Goal: Information Seeking & Learning: Learn about a topic

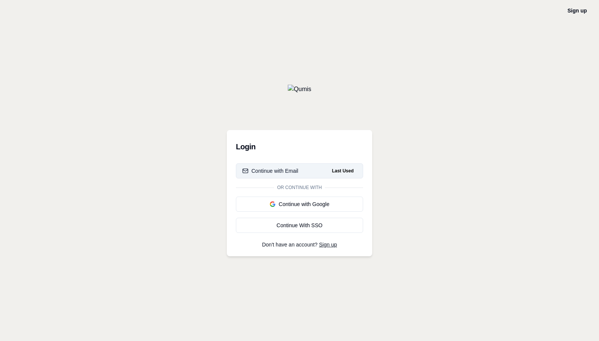
click at [299, 171] on button "Continue with Email Last Used" at bounding box center [299, 171] width 127 height 15
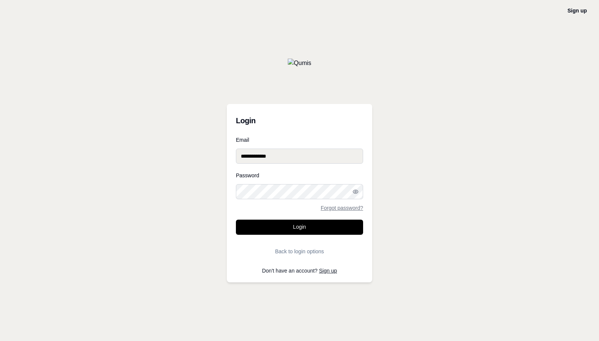
type input "**********"
click at [299, 228] on button "Login" at bounding box center [299, 227] width 127 height 15
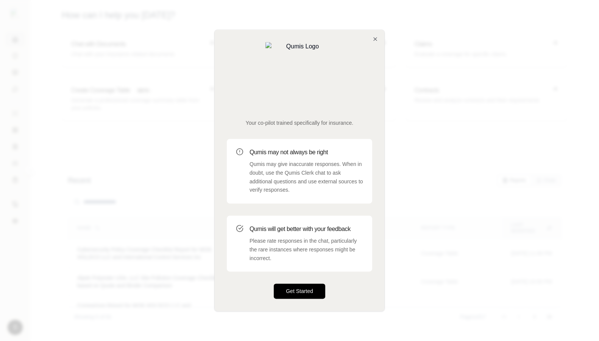
click at [299, 284] on button "Get Started" at bounding box center [299, 291] width 51 height 15
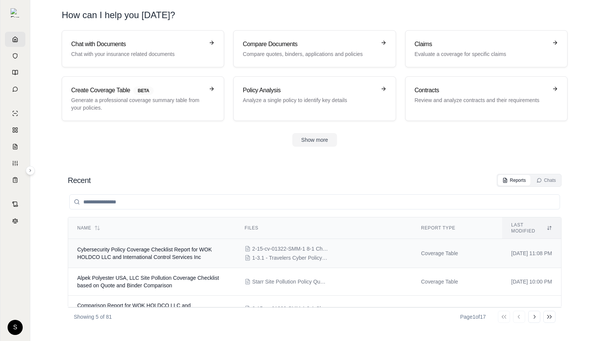
click at [315, 248] on div "2-15-cv-01322-SMM-1 8-1 Chubb Cyber2.pdf 1-3.1 - Travelers Cyber Policy40.pdf" at bounding box center [324, 253] width 158 height 17
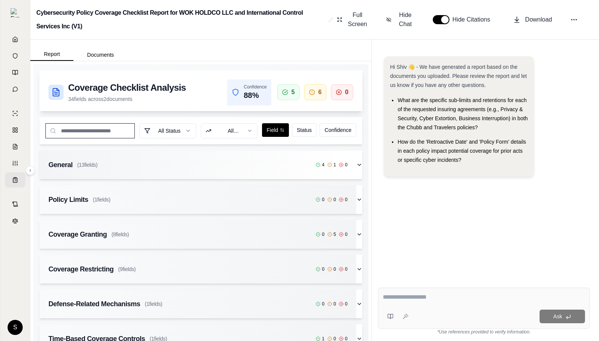
click at [242, 171] on div "General ( 13 fields) 4 1 0" at bounding box center [197, 165] width 317 height 29
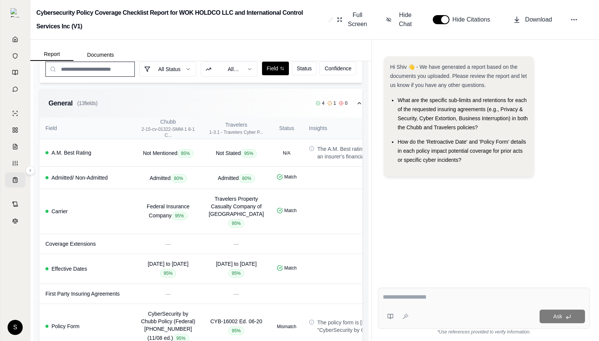
scroll to position [72, 0]
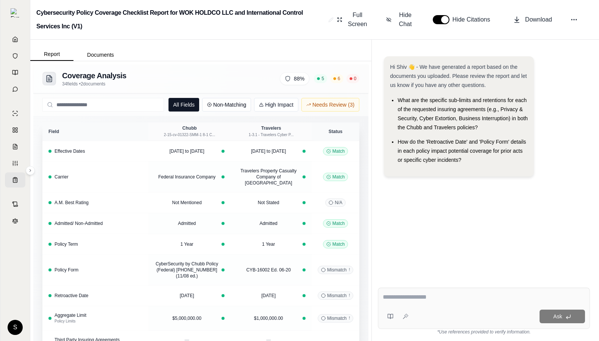
click at [276, 105] on button "High Impact" at bounding box center [276, 105] width 44 height 14
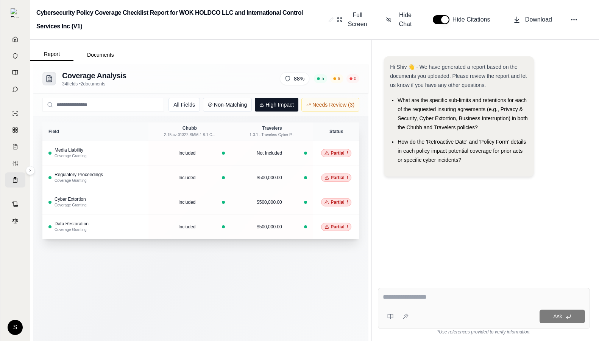
click at [184, 105] on button "All Fields" at bounding box center [183, 105] width 31 height 14
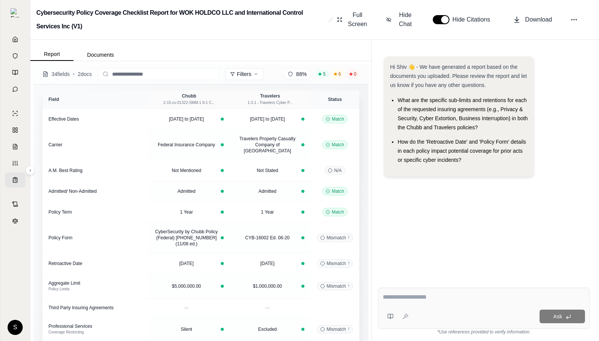
click at [247, 74] on html "S Cybersecurity Policy Coverage Checklist Report for WOK HOLDCO LLC and Interna…" at bounding box center [299, 170] width 599 height 341
click at [364, 93] on html "S Cybersecurity Policy Coverage Checklist Report for WOK HOLDCO LLC and Interna…" at bounding box center [299, 170] width 599 height 341
click at [327, 76] on div "5" at bounding box center [321, 74] width 13 height 9
click at [296, 76] on span "88 %" at bounding box center [301, 74] width 11 height 8
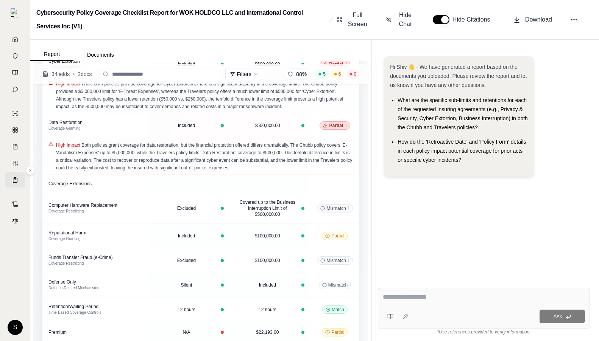
scroll to position [735, 0]
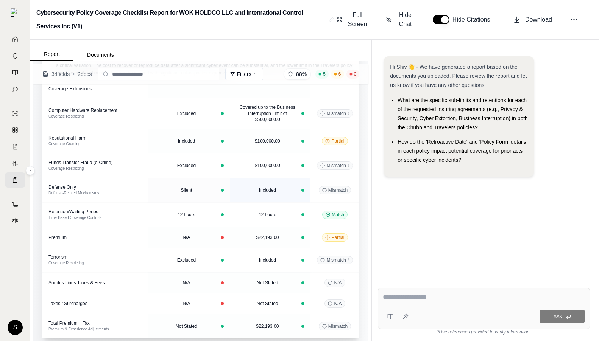
click at [231, 184] on td "Included" at bounding box center [270, 190] width 81 height 25
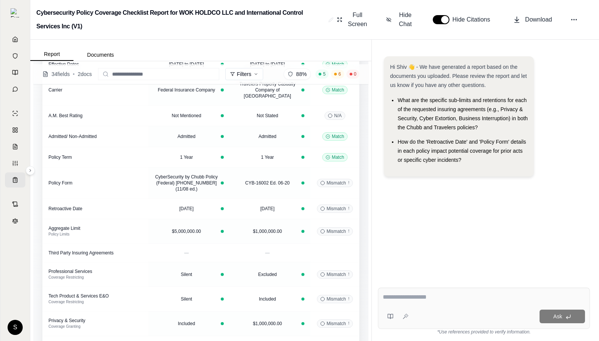
scroll to position [0, 0]
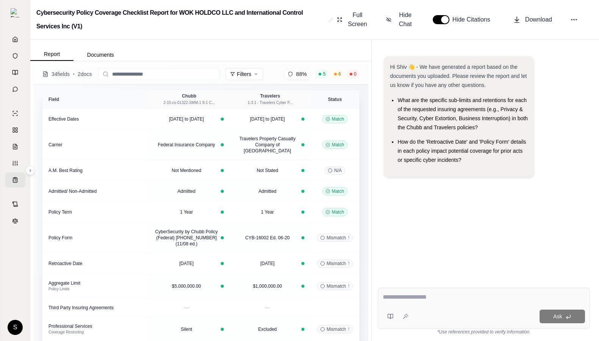
click at [167, 75] on input "text" at bounding box center [158, 74] width 121 height 12
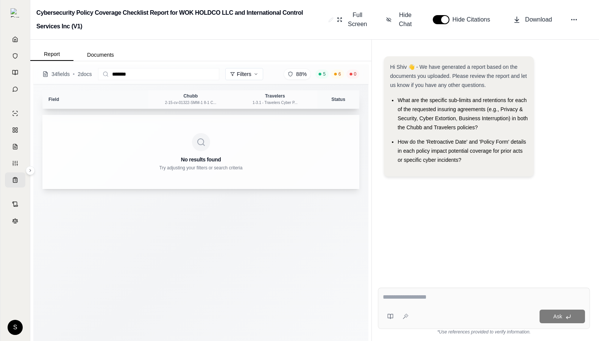
type input "*******"
click at [330, 118] on div "No results found Try adjusting your filters or search criteria" at bounding box center [200, 152] width 317 height 74
drag, startPoint x: 139, startPoint y: 74, endPoint x: 105, endPoint y: 73, distance: 34.1
click at [105, 73] on div "*******" at bounding box center [158, 74] width 121 height 12
click at [265, 159] on h3 "No results found" at bounding box center [200, 160] width 299 height 8
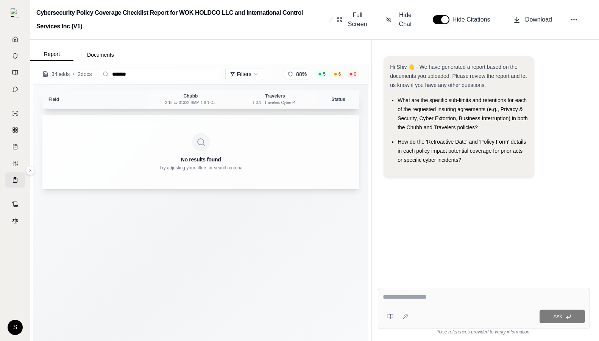
click at [259, 73] on html "S Cybersecurity Policy Coverage Checklist Report for WOK HOLDCO LLC and Interna…" at bounding box center [299, 170] width 599 height 341
click at [190, 78] on html "S Cybersecurity Policy Coverage Checklist Report for WOK HOLDCO LLC and Interna…" at bounding box center [299, 170] width 599 height 341
drag, startPoint x: 179, startPoint y: 74, endPoint x: 87, endPoint y: 71, distance: 92.0
click at [87, 71] on div "34 fields • 2 docs ******* Filters 88 % 5 6 0" at bounding box center [200, 74] width 317 height 12
click at [282, 212] on div "34 fields • 2 docs ******* Filters 88 % 5 6 0 Field Chubb 2-15-cv-01322-SMM-1 8…" at bounding box center [200, 234] width 335 height 341
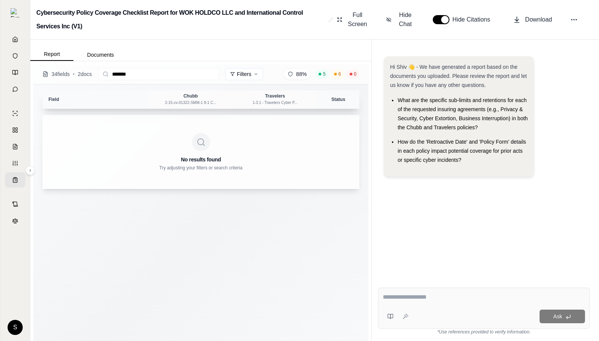
drag, startPoint x: 157, startPoint y: 73, endPoint x: 73, endPoint y: 65, distance: 84.8
click at [73, 65] on div "34 fields • 2 docs ******* Filters 88 % 5 6 0" at bounding box center [200, 74] width 335 height 20
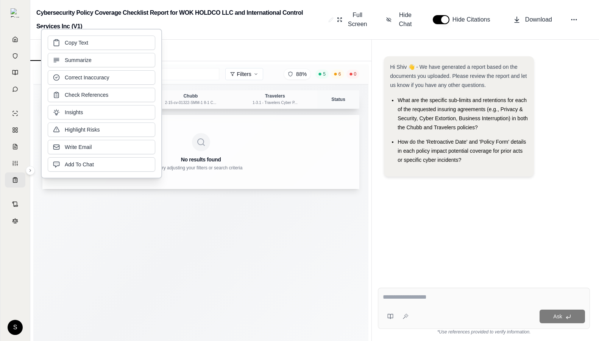
click at [174, 74] on input "*******" at bounding box center [158, 74] width 121 height 12
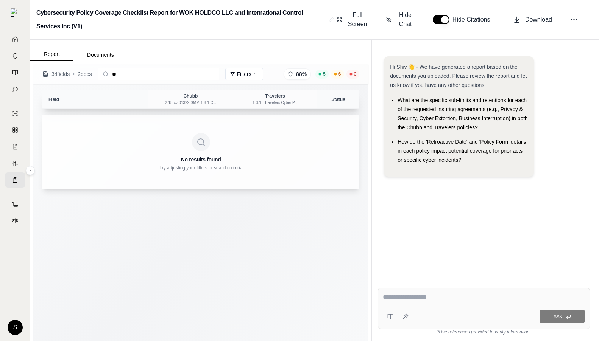
type input "*"
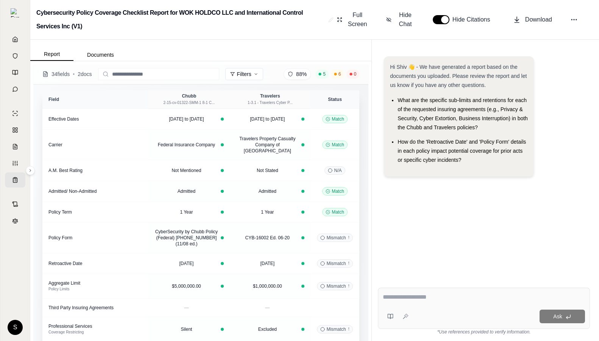
click at [245, 75] on html "S Cybersecurity Policy Coverage Checklist Report for WOK HOLDCO LLC and Interna…" at bounding box center [299, 170] width 599 height 341
click at [283, 242] on html "S Cybersecurity Policy Coverage Checklist Report for WOK HOLDCO LLC and Interna…" at bounding box center [299, 170] width 599 height 341
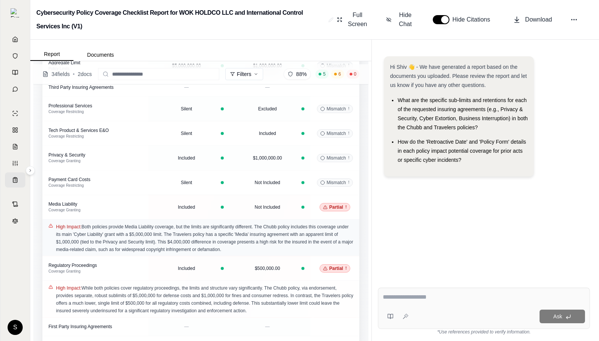
scroll to position [350, 0]
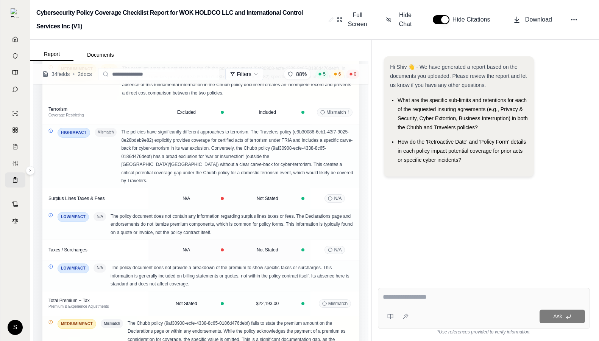
scroll to position [1765, 0]
click at [224, 240] on td "N/A" at bounding box center [188, 250] width 81 height 21
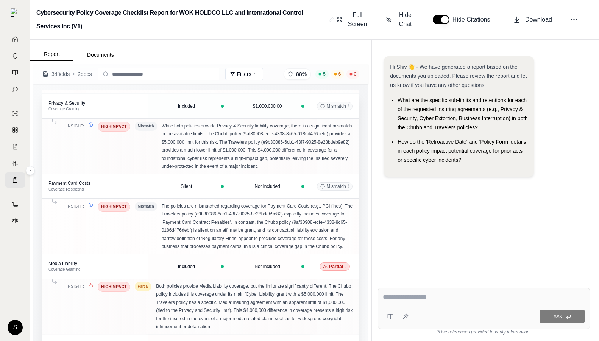
scroll to position [575, 0]
click at [159, 215] on div "Insight: High Impact Mismatch The policies are mismatched regarding coverage fo…" at bounding box center [200, 225] width 305 height 49
click at [112, 180] on div "Payment Card Costs" at bounding box center [95, 183] width 94 height 6
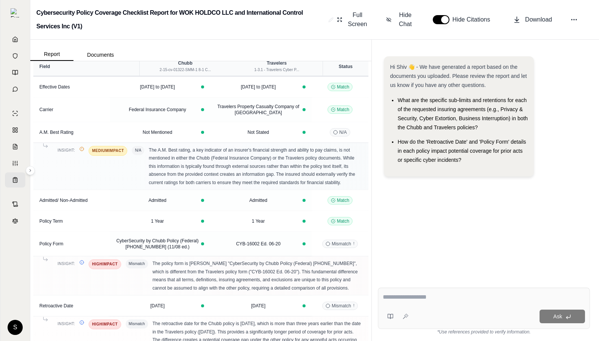
scroll to position [0, 0]
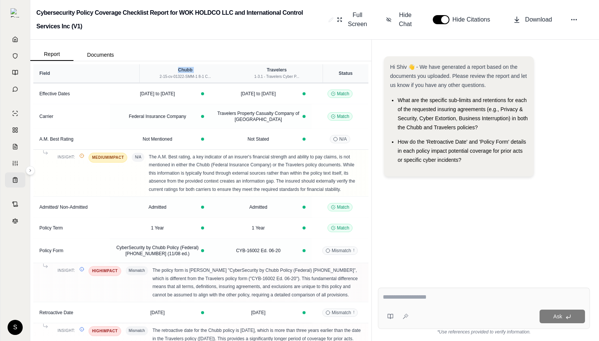
drag, startPoint x: 139, startPoint y: 74, endPoint x: 106, endPoint y: 74, distance: 33.7
click at [106, 74] on tr "Field Chubb 2-15-cv-01322-SMM-1 8-1 C... Travelers 1-3.1 - Travelers Cyber P...…" at bounding box center [200, 73] width 335 height 18
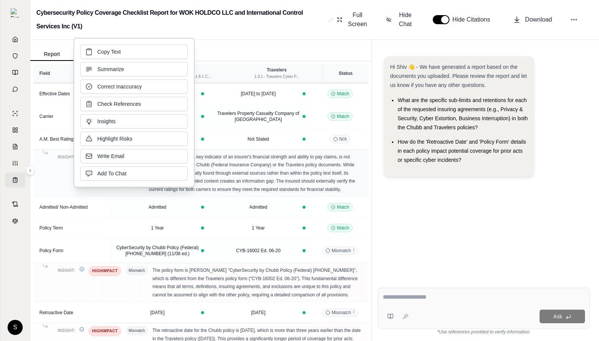
click at [53, 168] on div "Insight: Medium Impact N/A The A.M. Best rating, a key indicator of an insurer'…" at bounding box center [200, 173] width 323 height 41
